Goal: Navigation & Orientation: Find specific page/section

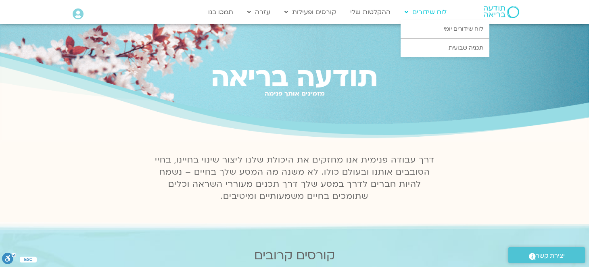
click at [431, 14] on link "לוח שידורים" at bounding box center [425, 11] width 50 height 15
click at [444, 32] on link "לוח שידורים יומי" at bounding box center [444, 29] width 89 height 19
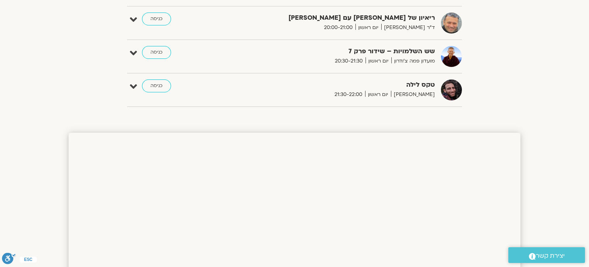
scroll to position [564, 0]
